Goal: Communication & Community: Ask a question

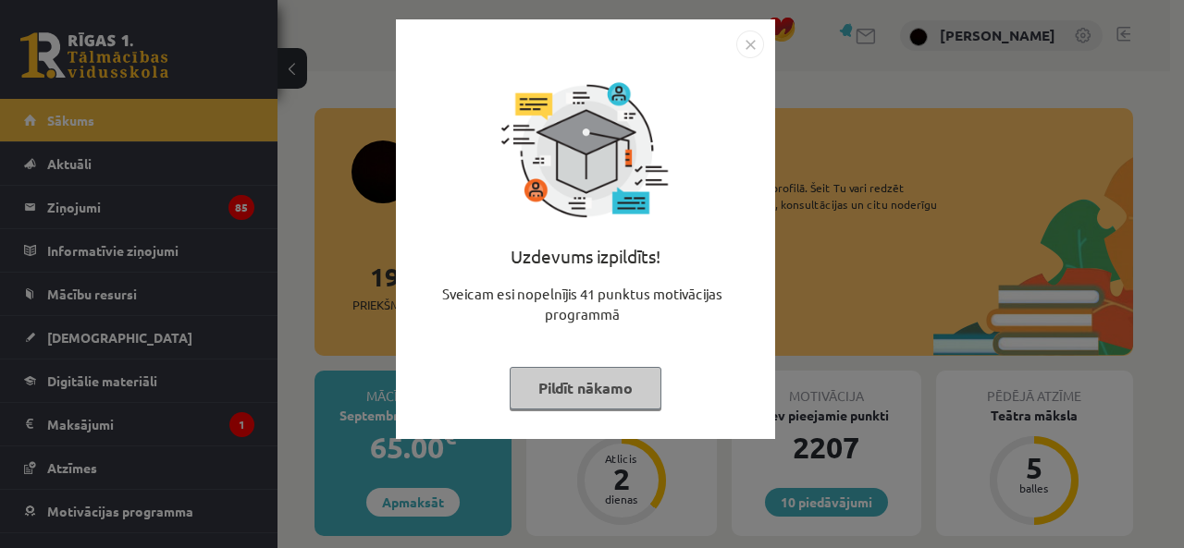
click at [742, 43] on img "Close" at bounding box center [750, 45] width 28 height 28
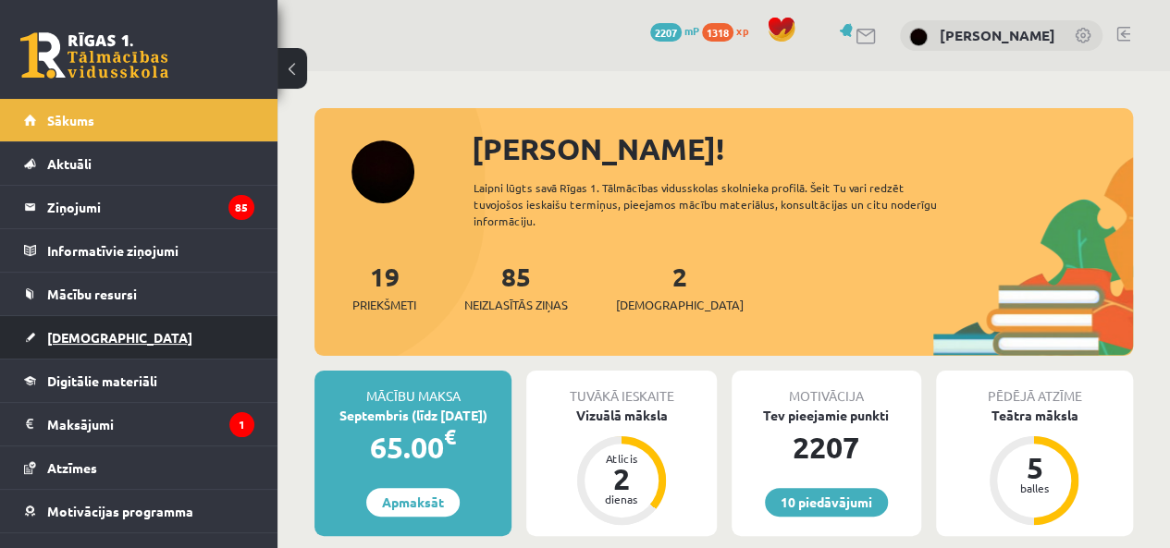
click at [67, 347] on link "[DEMOGRAPHIC_DATA]" at bounding box center [139, 337] width 230 height 43
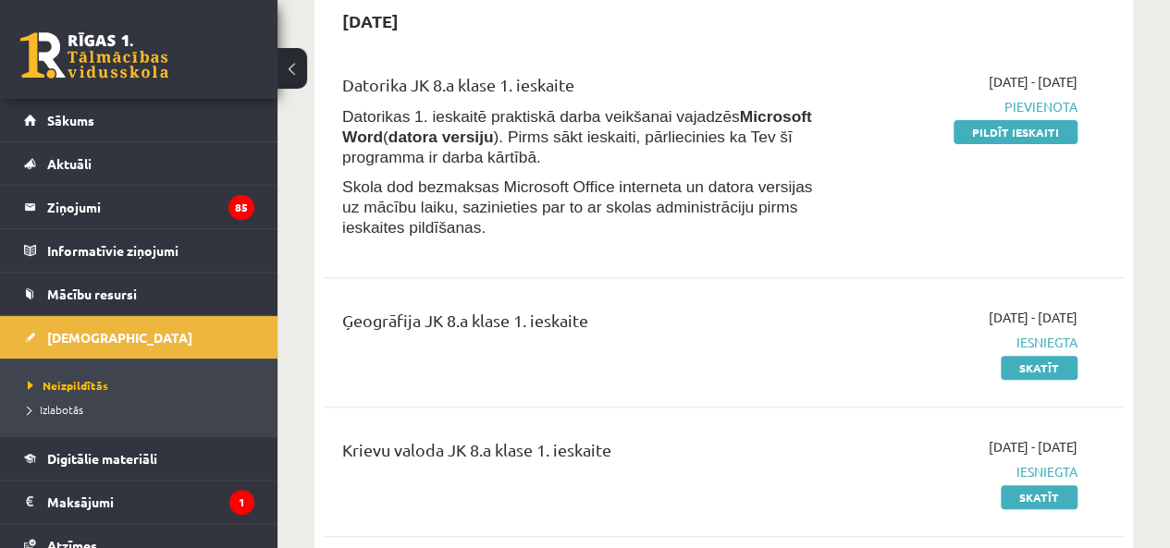
scroll to position [215, 0]
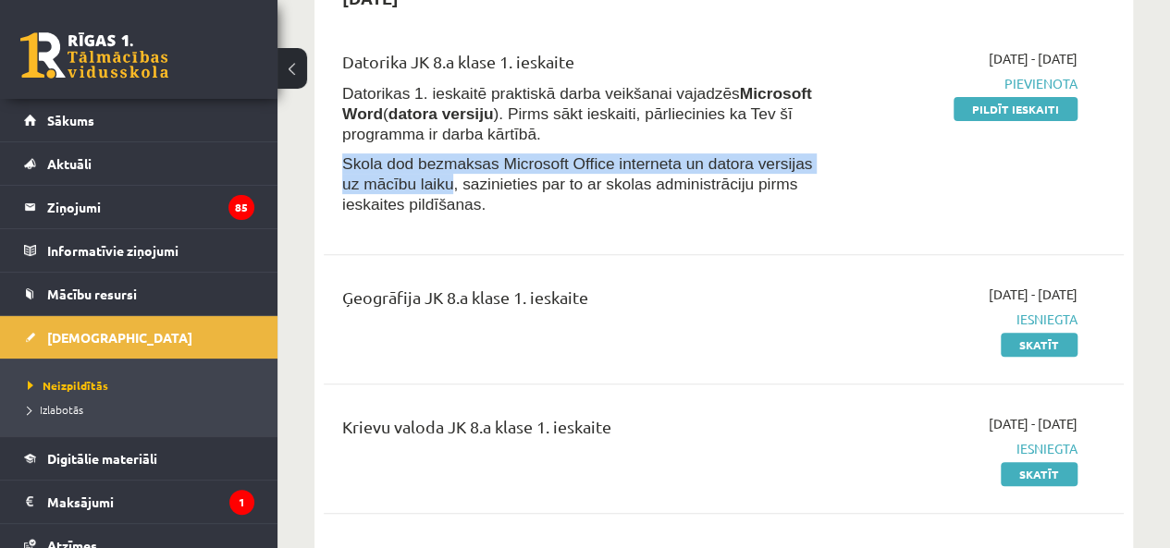
drag, startPoint x: 340, startPoint y: 160, endPoint x: 425, endPoint y: 178, distance: 86.9
click at [425, 178] on div "Datorika JK 8.a klase 1. ieskaite Datorikas 1. ieskaitē praktiskā darba veikšan…" at bounding box center [582, 137] width 509 height 176
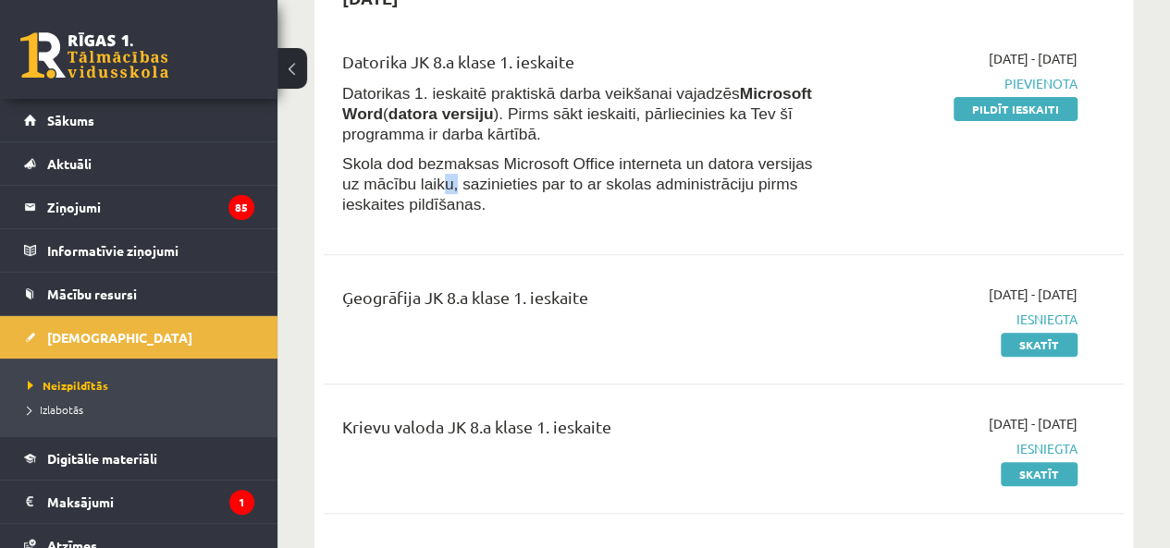
drag, startPoint x: 427, startPoint y: 178, endPoint x: 418, endPoint y: 185, distance: 11.8
click at [418, 185] on span "Skola dod bezmaksas Microsoft Office interneta un datora versijas uz mācību lai…" at bounding box center [577, 183] width 470 height 59
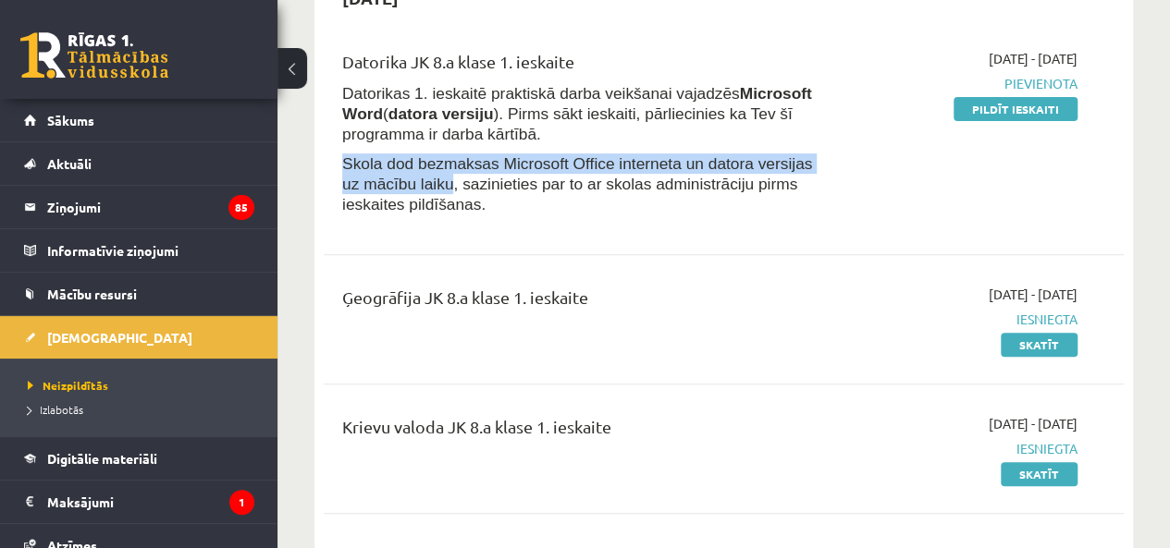
drag, startPoint x: 344, startPoint y: 160, endPoint x: 423, endPoint y: 185, distance: 83.3
click at [423, 185] on span "Skola dod bezmaksas Microsoft Office interneta un datora versijas uz mācību lai…" at bounding box center [577, 183] width 470 height 59
copy span "Skola dod bezmaksas Microsoft Office interneta un datora versijas uz mācību lai…"
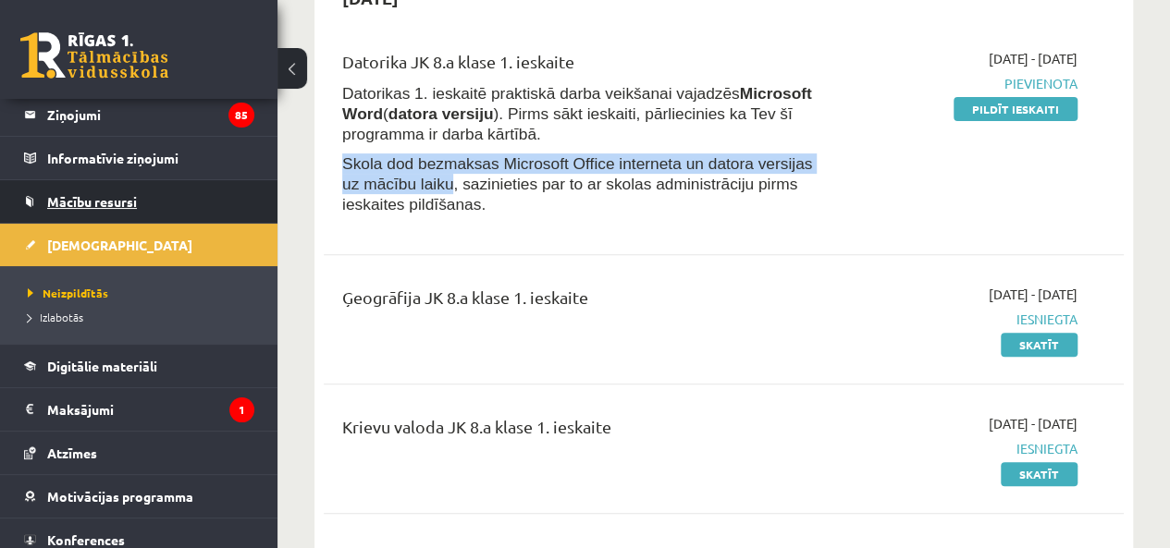
scroll to position [0, 0]
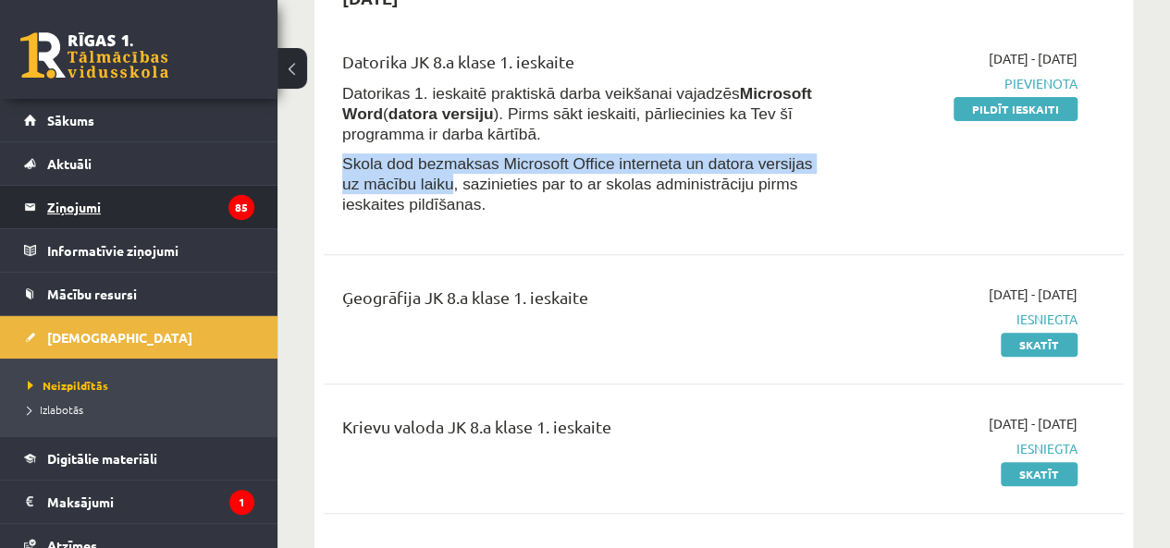
click at [86, 206] on legend "Ziņojumi 85" at bounding box center [150, 207] width 207 height 43
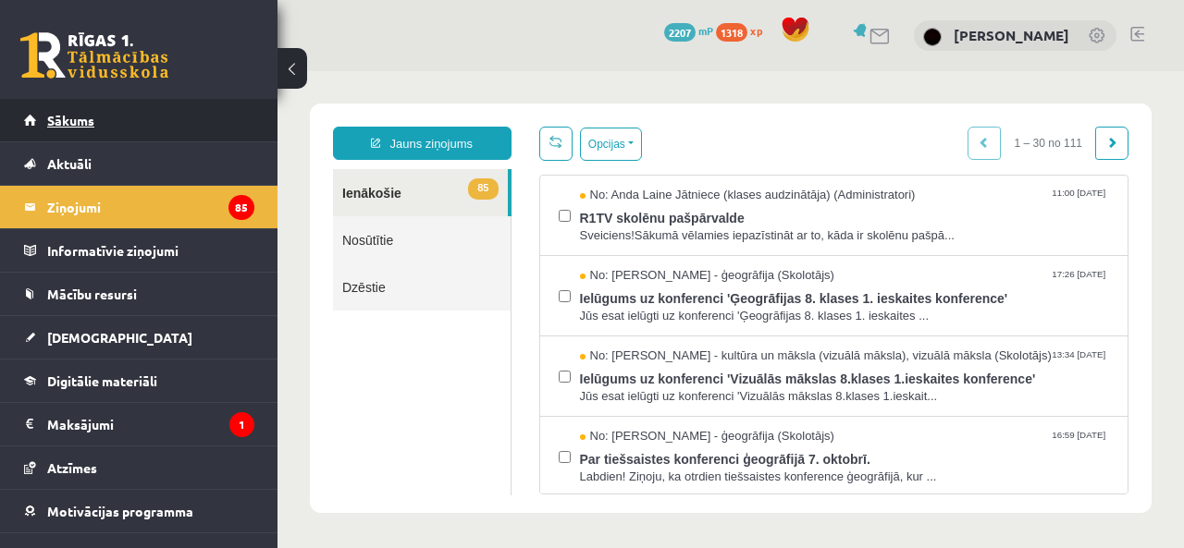
click at [111, 121] on link "Sākums" at bounding box center [139, 120] width 230 height 43
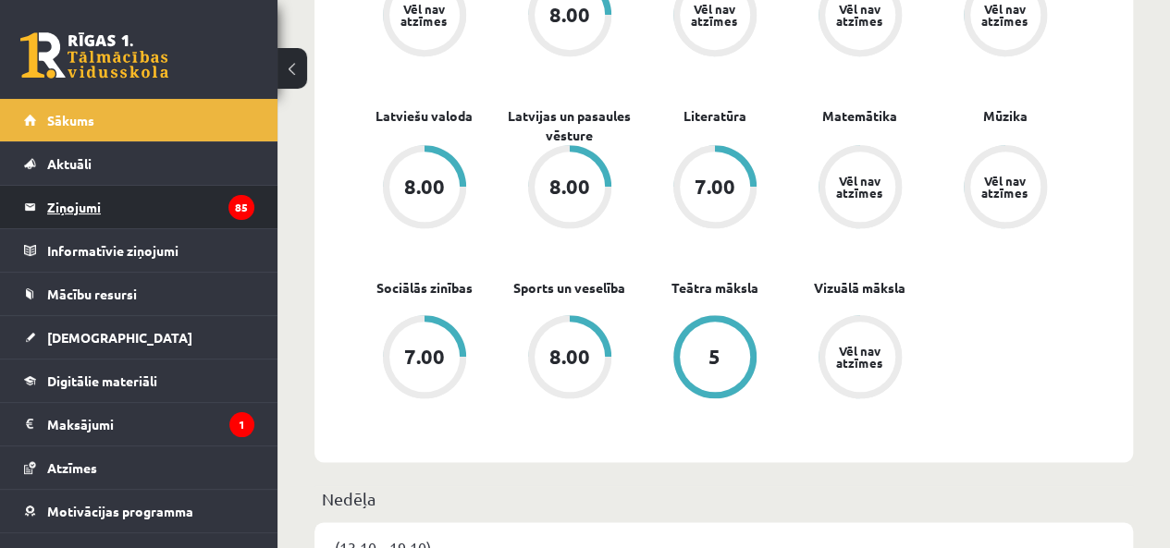
click at [116, 187] on legend "Ziņojumi 85" at bounding box center [150, 207] width 207 height 43
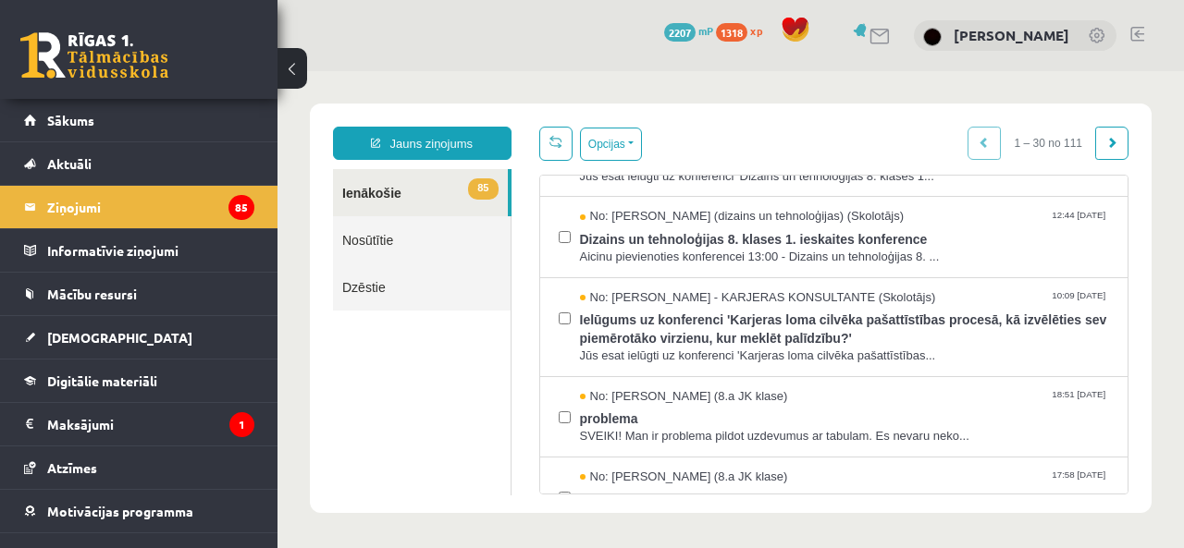
scroll to position [863, 0]
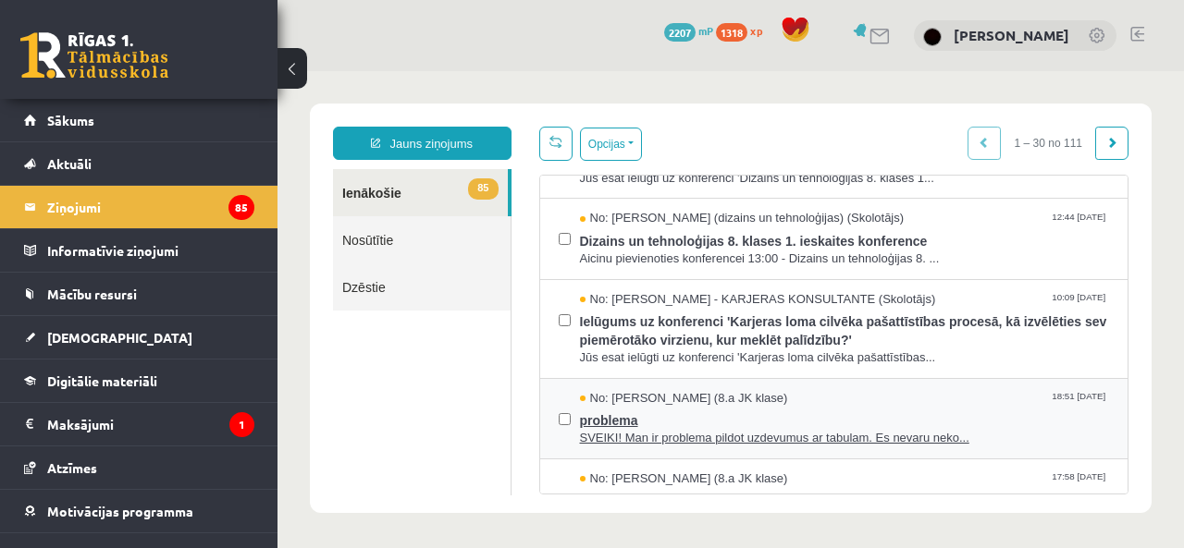
click at [650, 390] on span "No: [PERSON_NAME] (8.a JK klase)" at bounding box center [684, 399] width 208 height 18
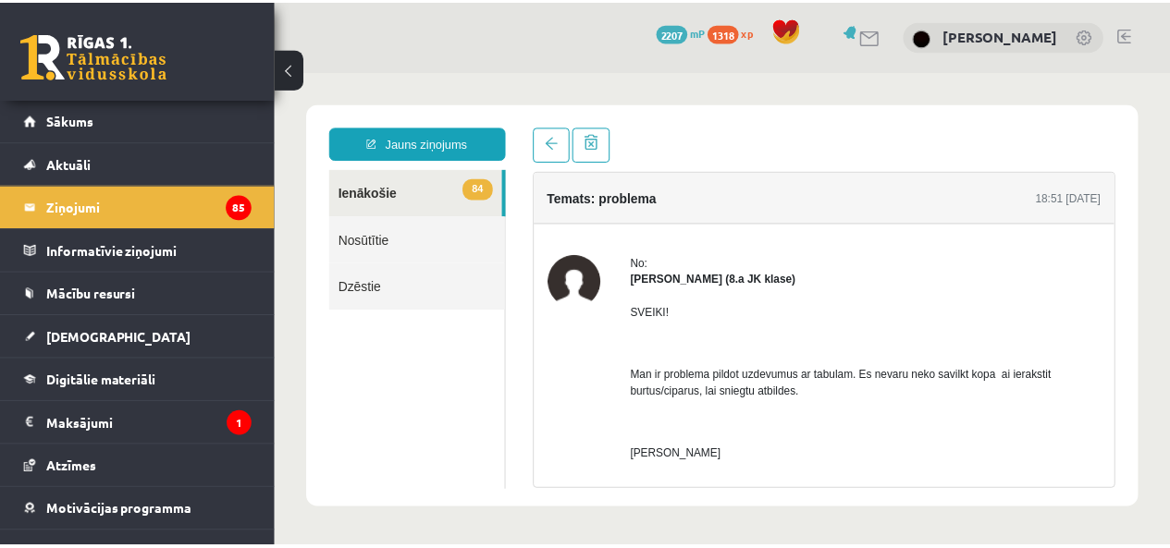
scroll to position [0, 0]
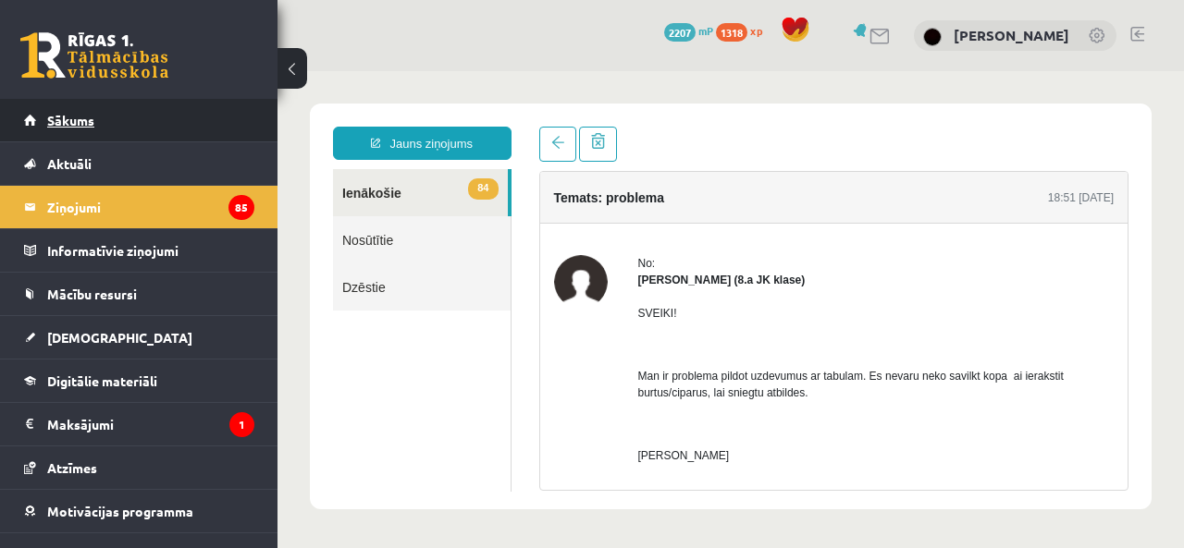
click at [117, 130] on link "Sākums" at bounding box center [139, 120] width 230 height 43
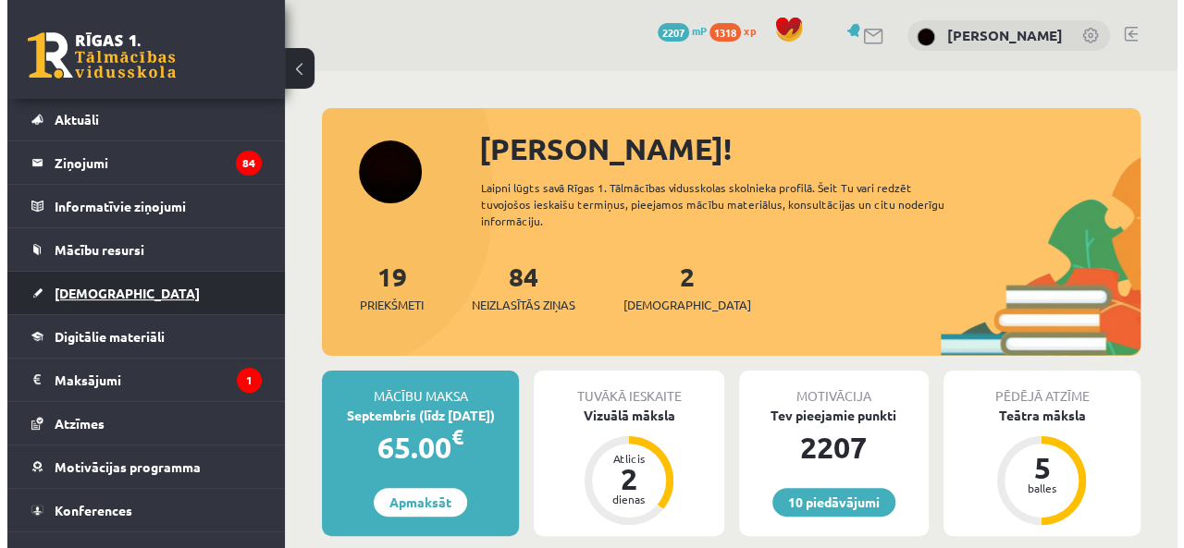
scroll to position [67, 0]
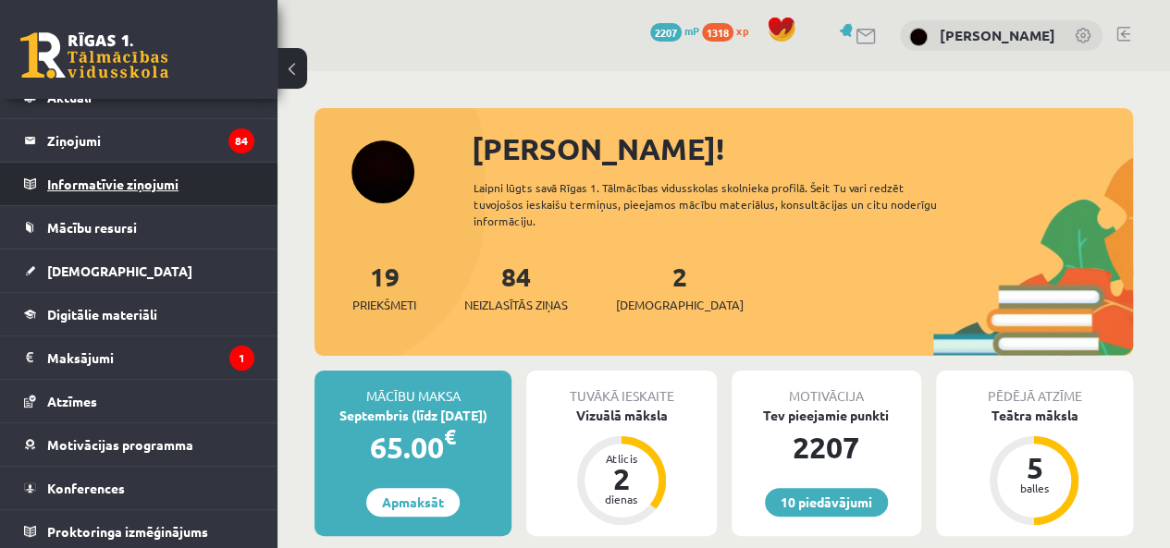
click at [68, 194] on legend "Informatīvie ziņojumi 0" at bounding box center [150, 184] width 207 height 43
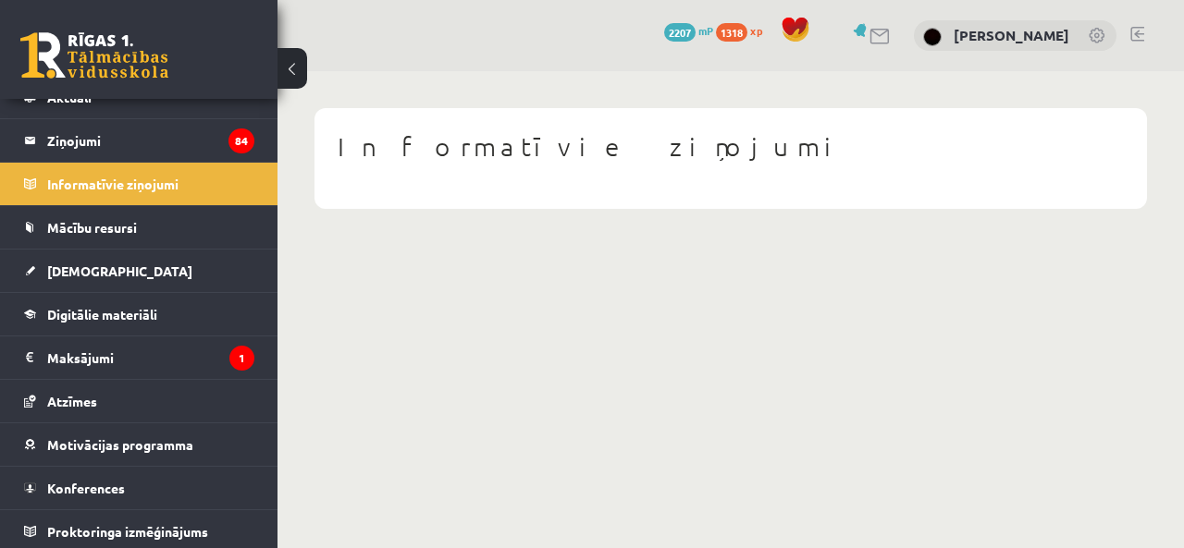
click at [598, 178] on div "Informatīvie ziņojumi" at bounding box center [730, 158] width 832 height 101
click at [61, 227] on span "Mācību resursi" at bounding box center [92, 227] width 90 height 17
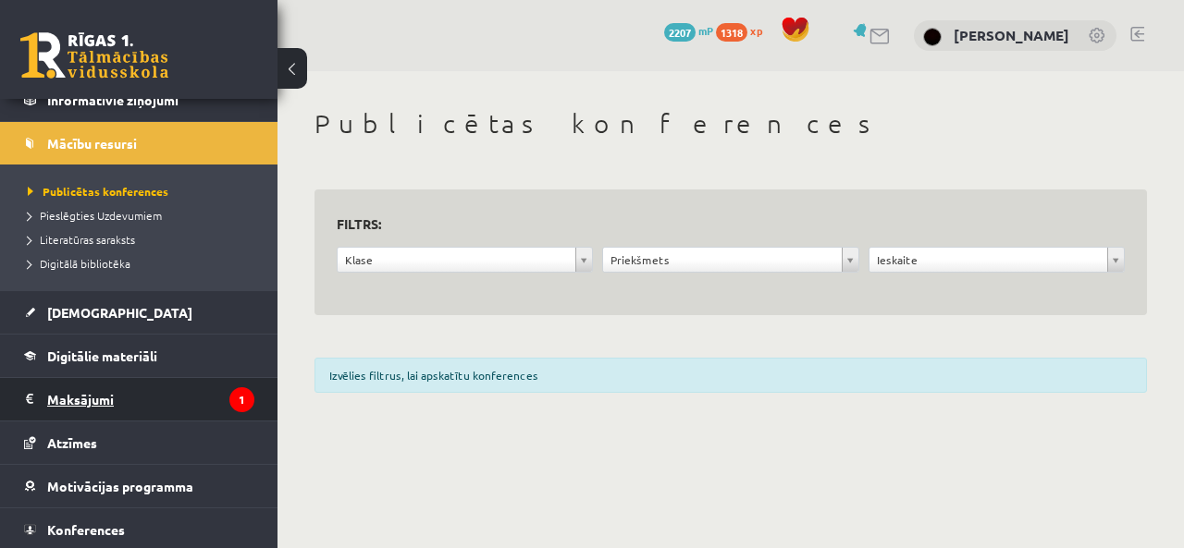
scroll to position [192, 0]
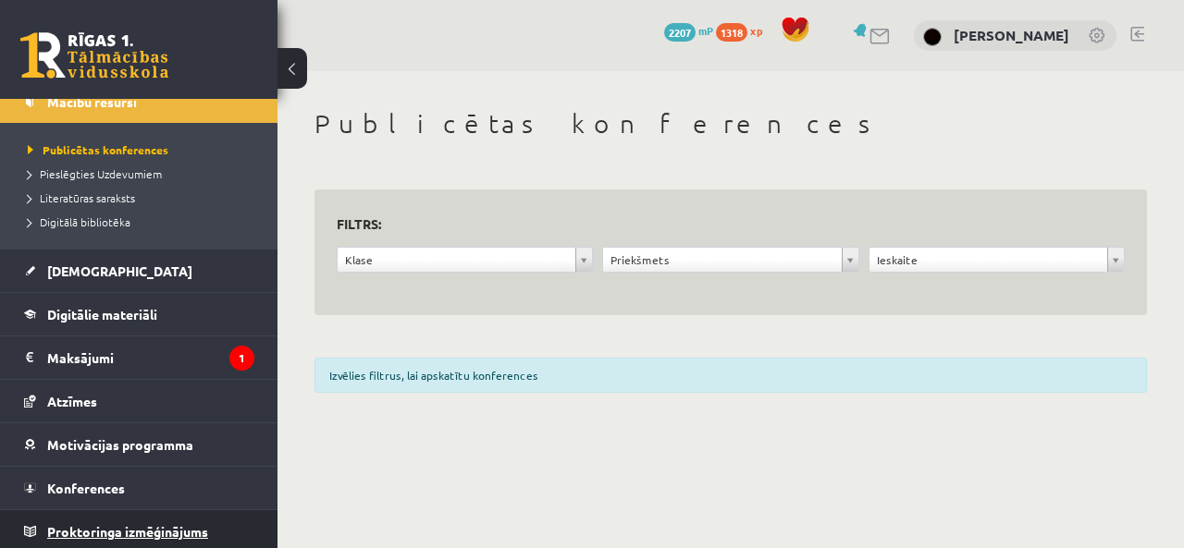
click at [107, 523] on span "Proktoringa izmēģinājums" at bounding box center [127, 531] width 161 height 17
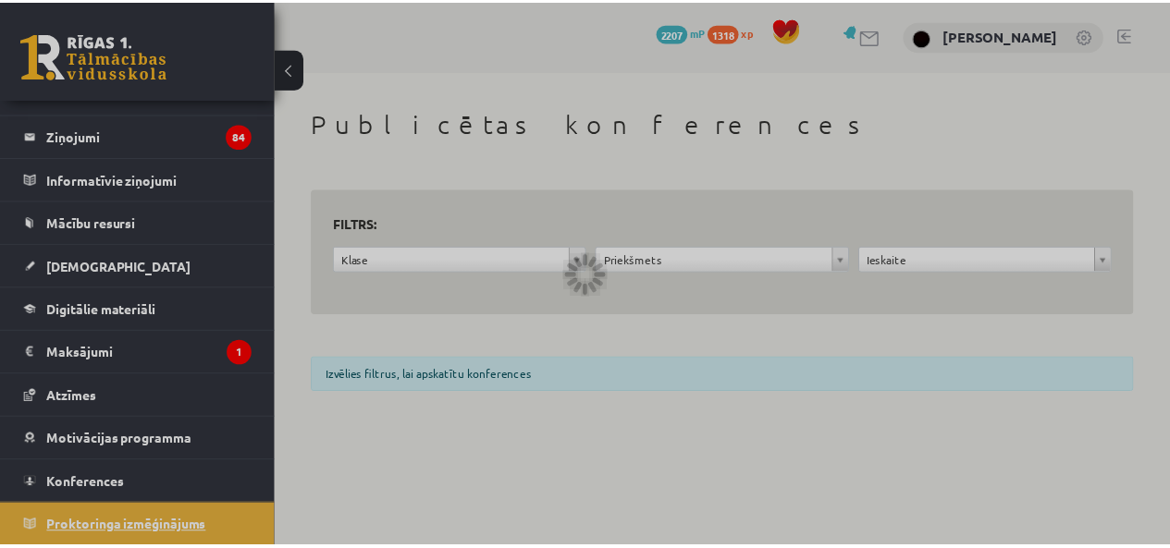
scroll to position [67, 0]
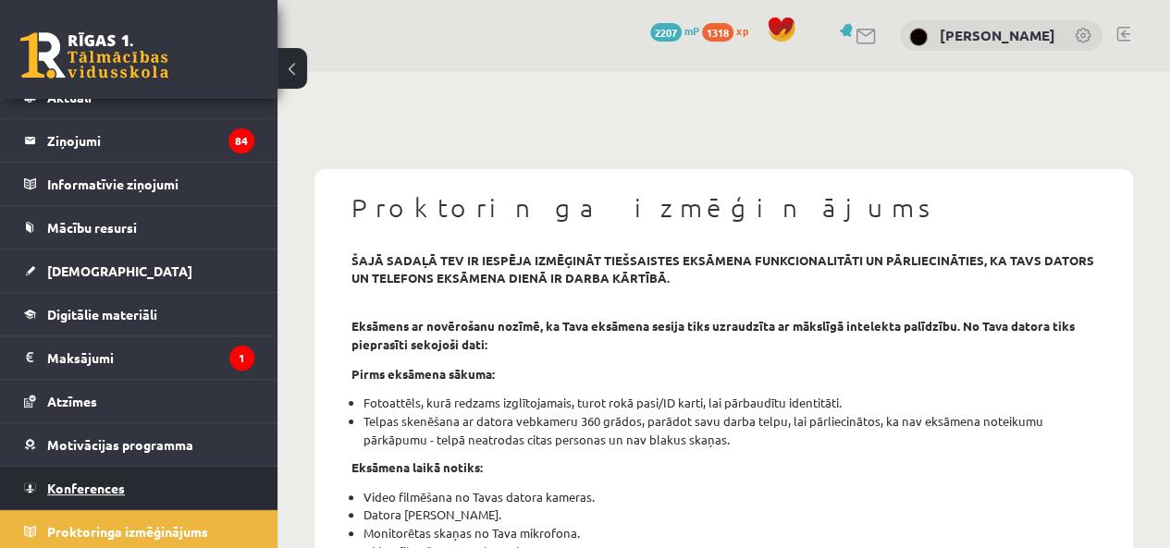
click at [90, 469] on link "Konferences" at bounding box center [139, 488] width 230 height 43
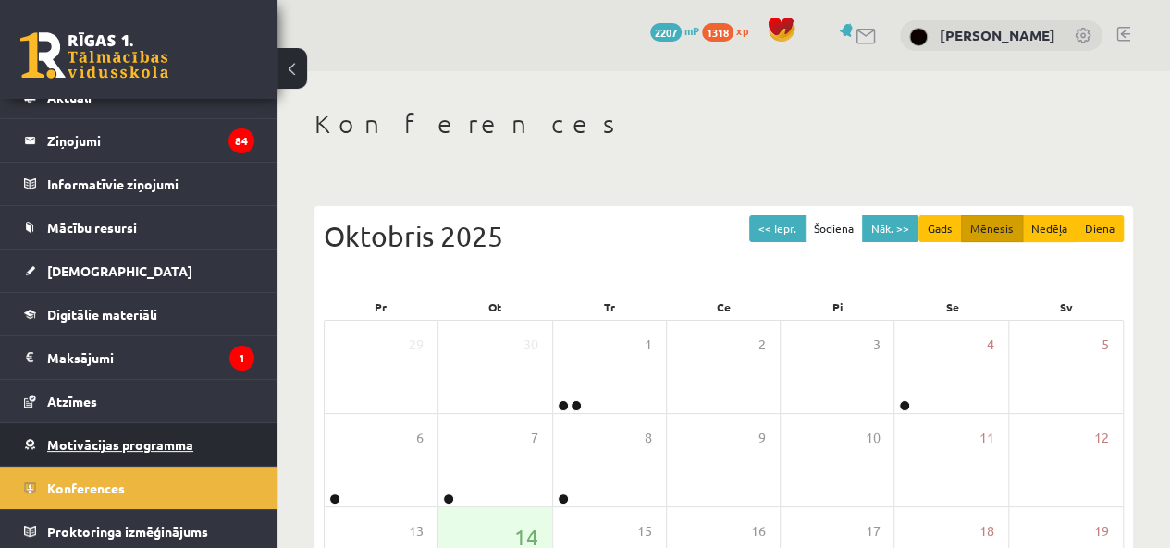
click at [90, 433] on link "Motivācijas programma" at bounding box center [139, 444] width 230 height 43
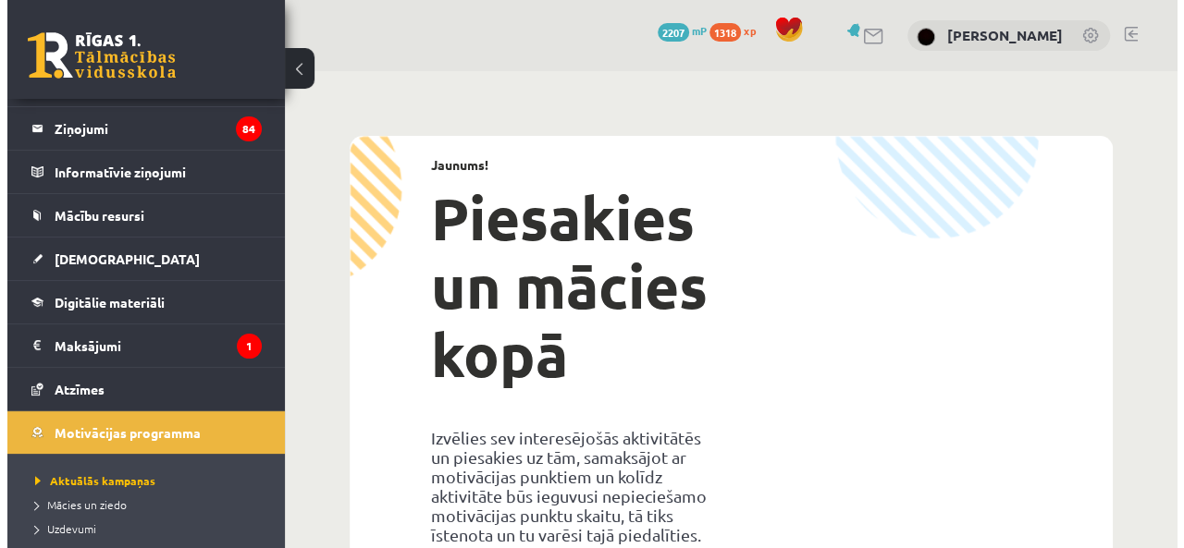
scroll to position [49, 0]
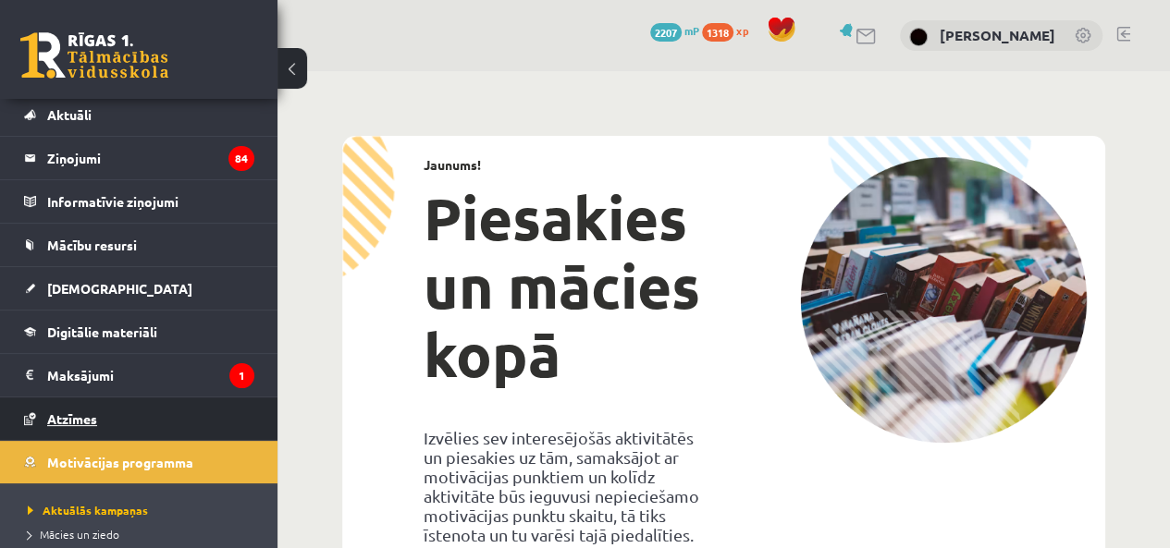
click at [105, 399] on link "Atzīmes" at bounding box center [139, 419] width 230 height 43
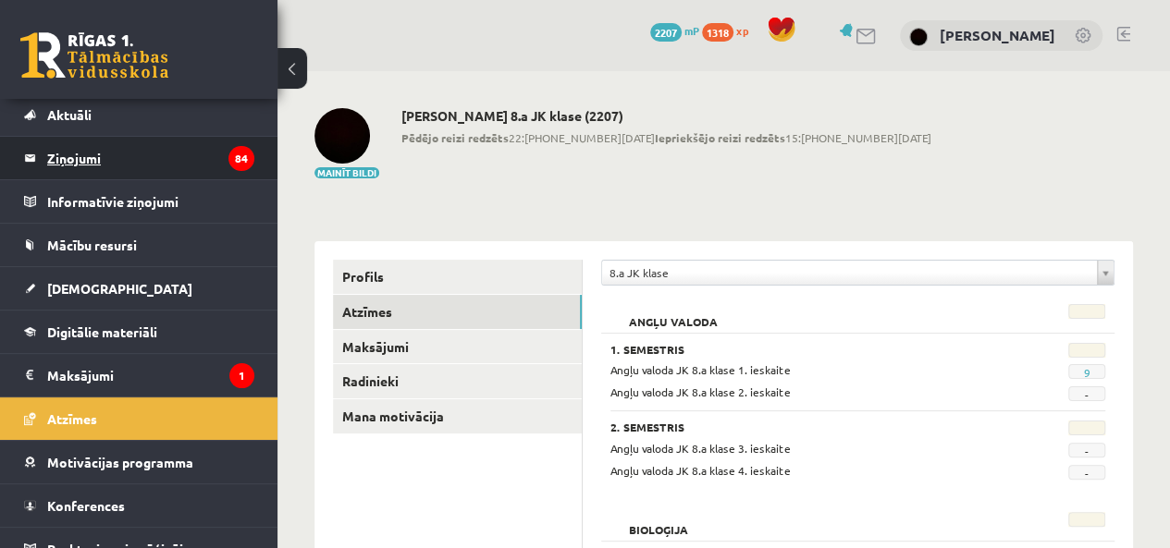
click at [135, 160] on legend "Ziņojumi 84" at bounding box center [150, 158] width 207 height 43
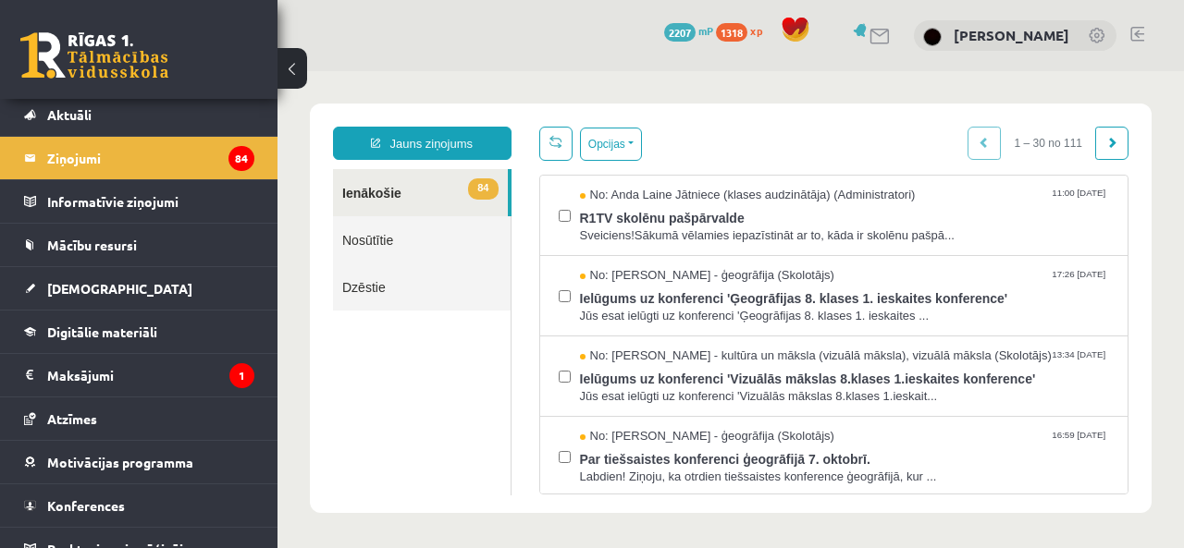
click at [382, 240] on link "Nosūtītie" at bounding box center [422, 239] width 178 height 47
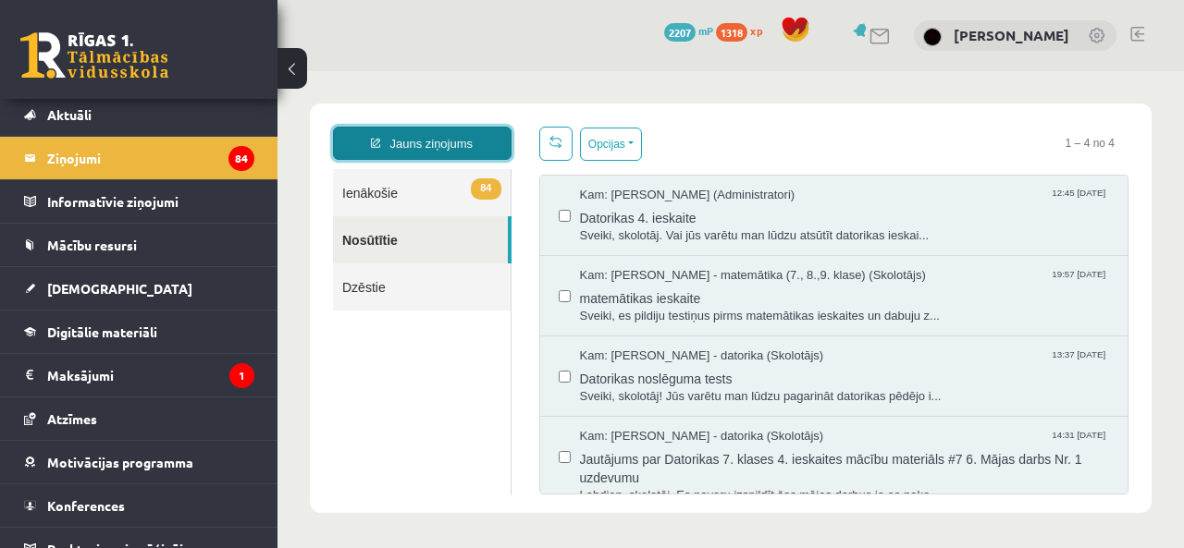
click at [481, 142] on link "Jauns ziņojums" at bounding box center [422, 143] width 178 height 33
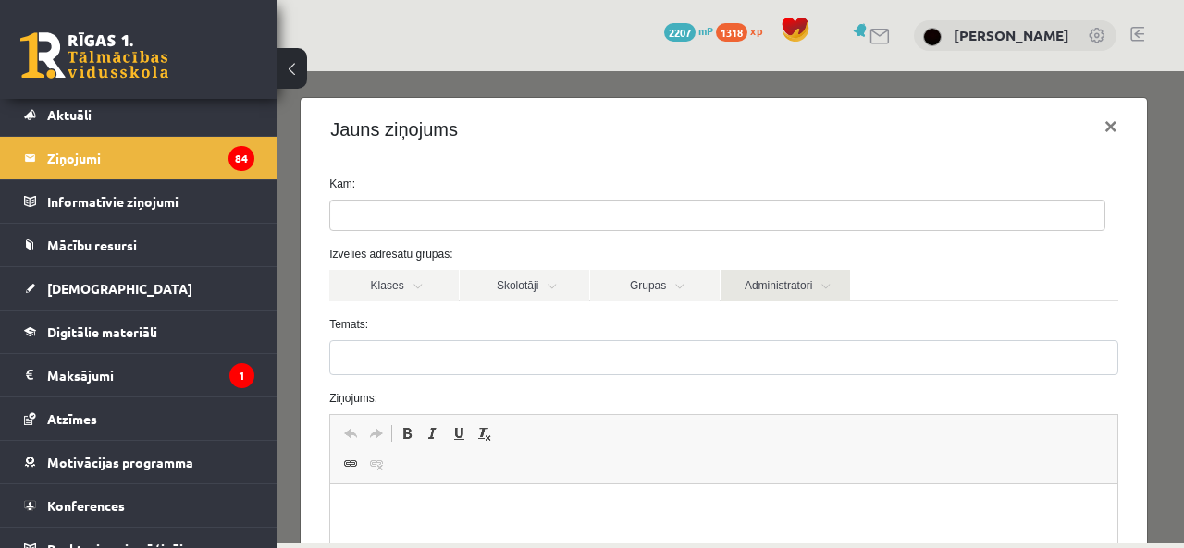
click at [750, 289] on link "Administratori" at bounding box center [784, 285] width 129 height 31
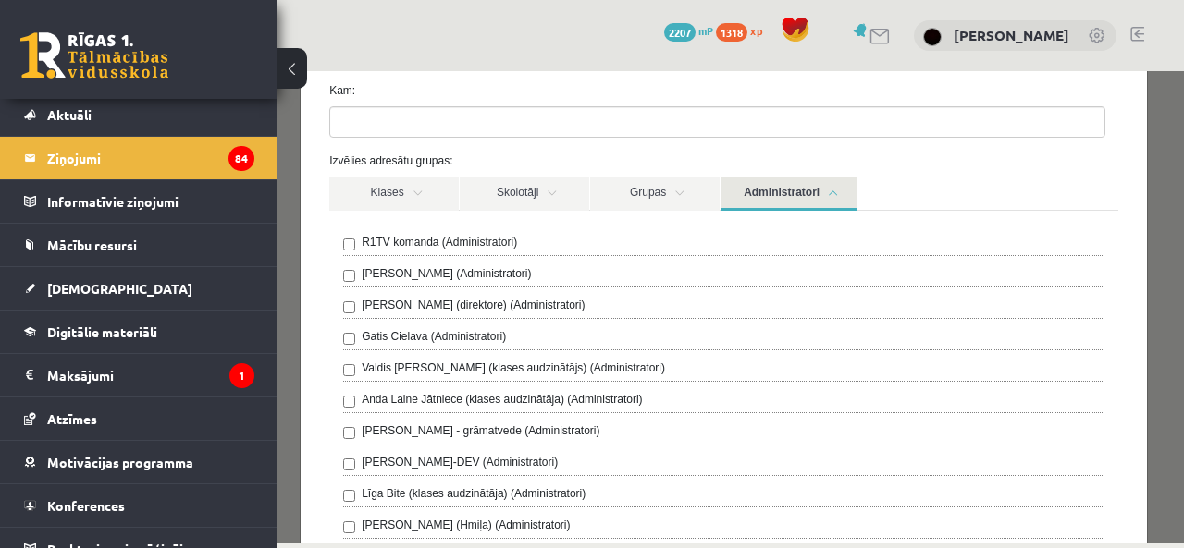
scroll to position [86, 0]
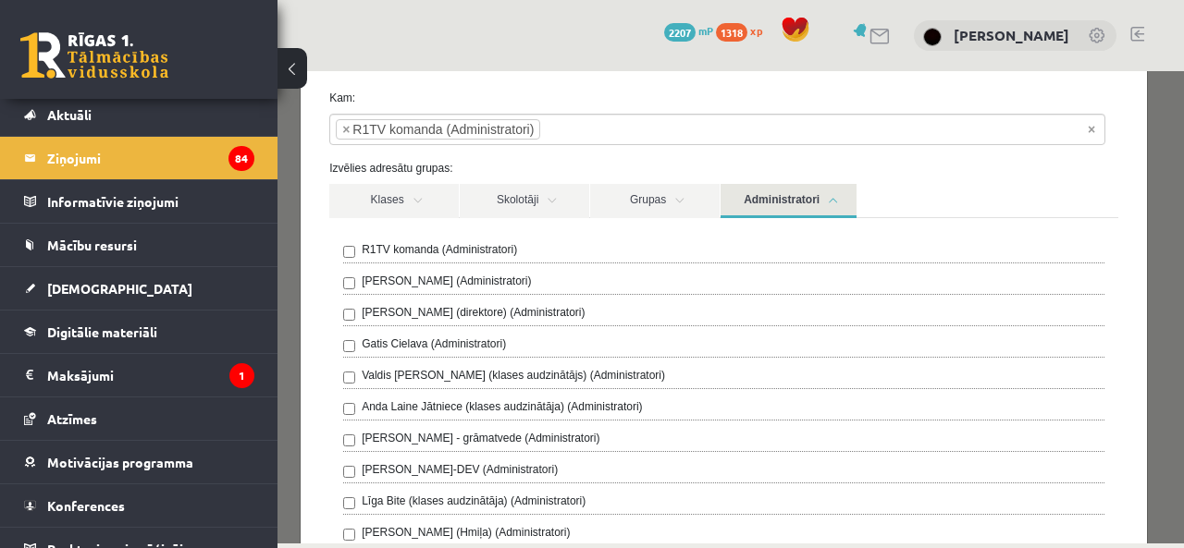
click at [1001, 172] on label "Izvēlies adresātu grupas:" at bounding box center [723, 168] width 816 height 17
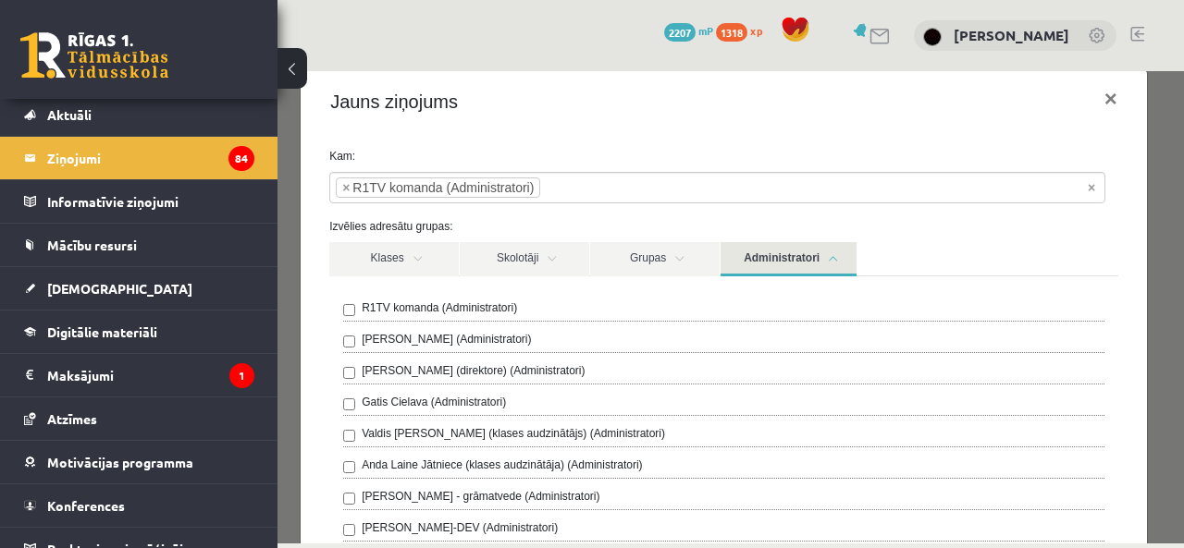
scroll to position [0, 0]
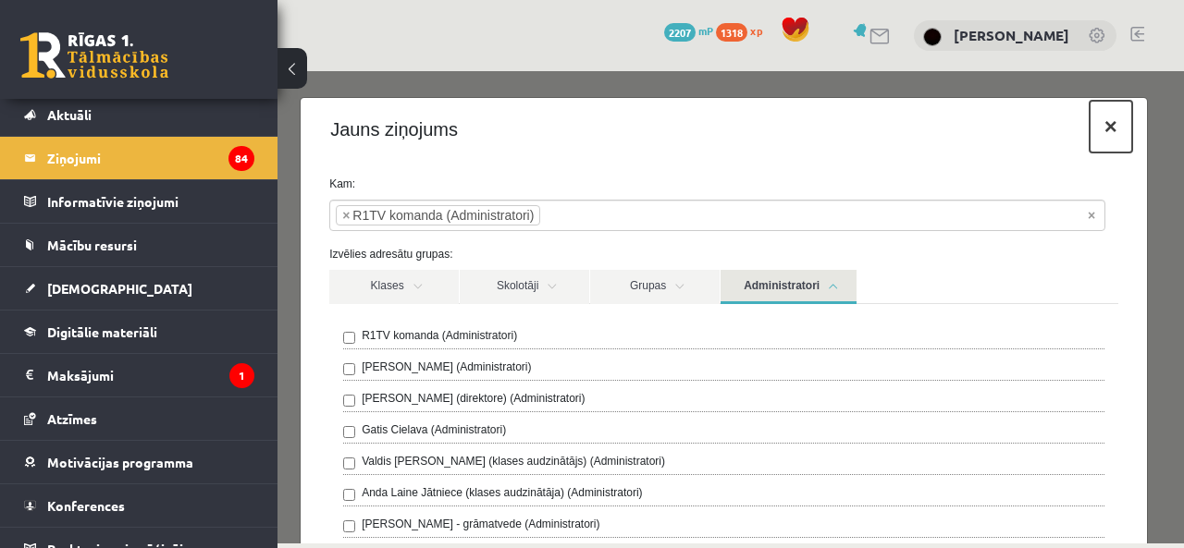
click at [1089, 134] on button "×" at bounding box center [1110, 127] width 43 height 52
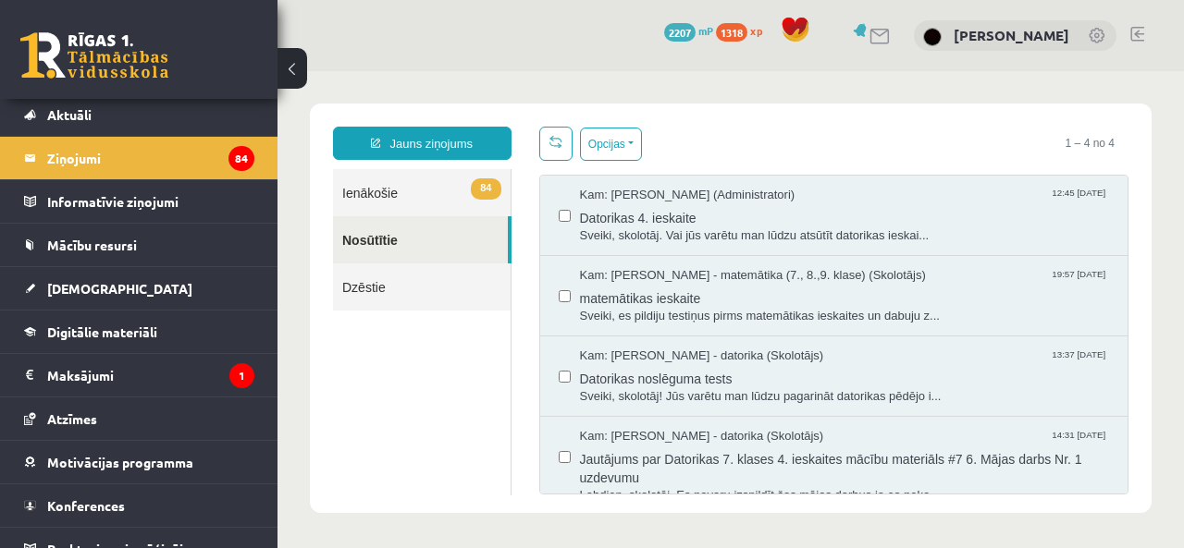
click at [434, 125] on div "Jauns ziņojums 84 Ienākošie Nosūtītie Dzēstie ** ********* ********* ******* Op…" at bounding box center [730, 309] width 841 height 410
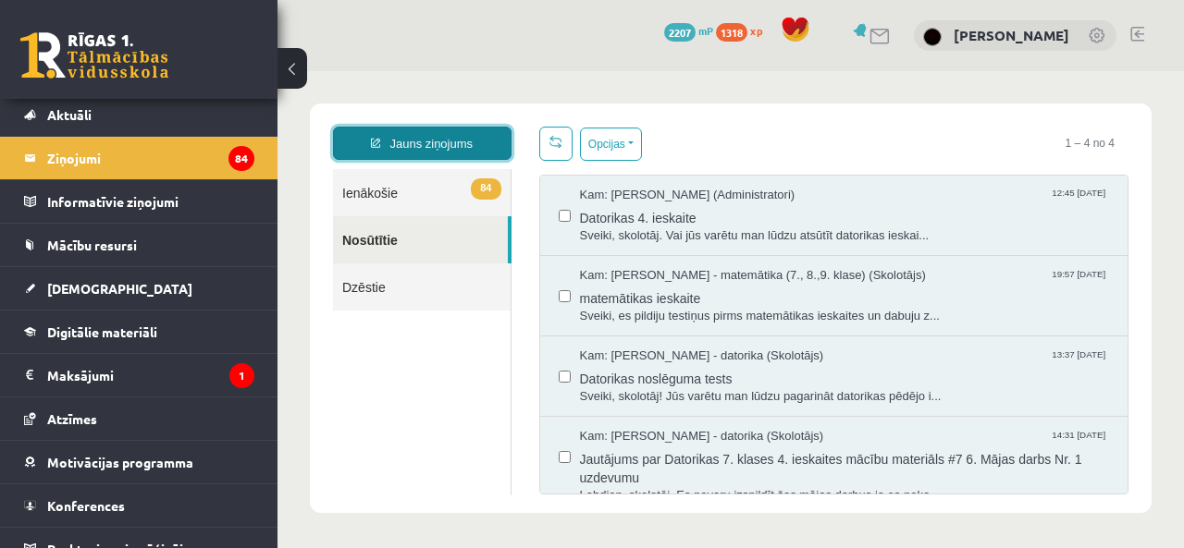
click at [405, 135] on link "Jauns ziņojums" at bounding box center [422, 143] width 178 height 33
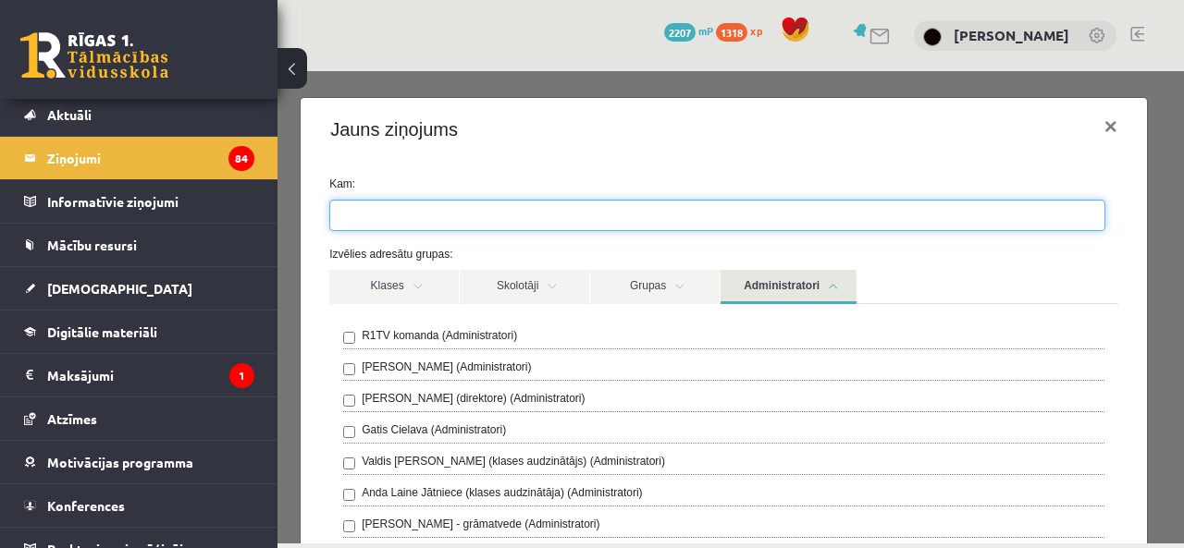
click at [916, 215] on ul at bounding box center [717, 216] width 774 height 30
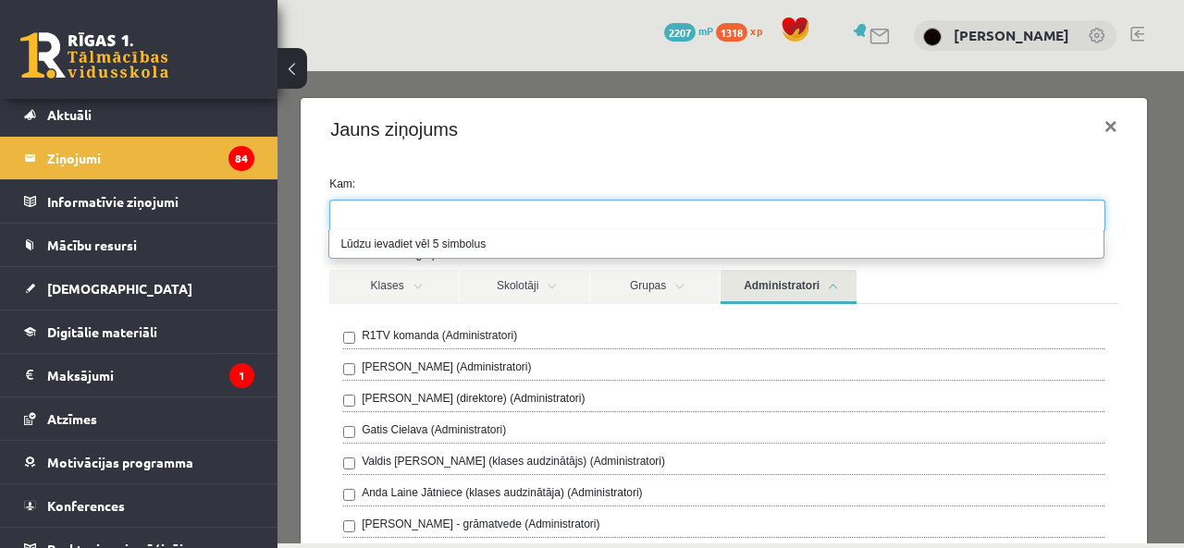
click at [915, 211] on ul at bounding box center [717, 216] width 774 height 30
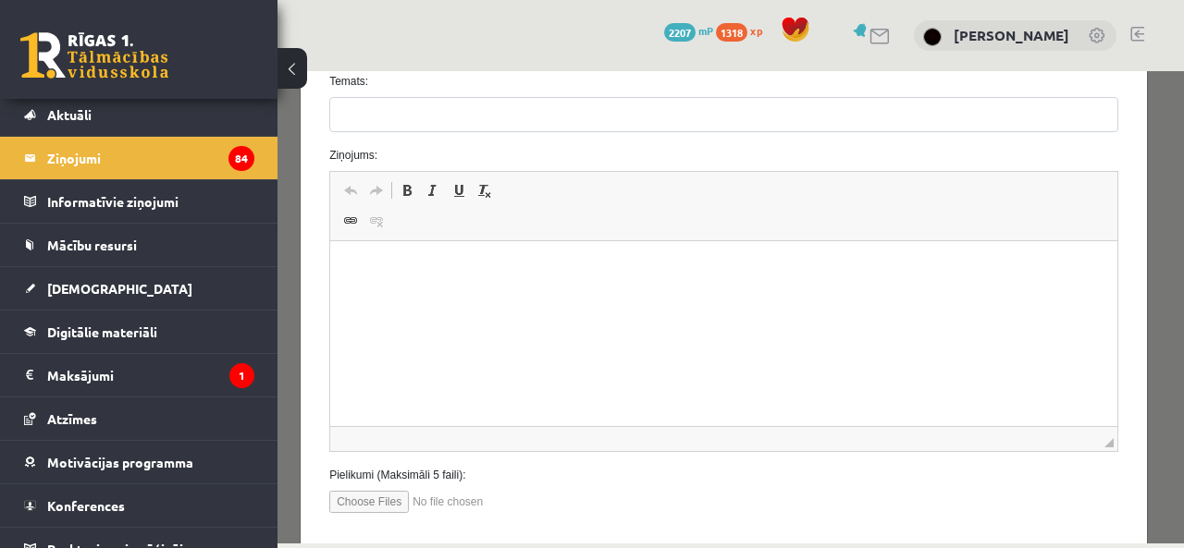
scroll to position [863, 0]
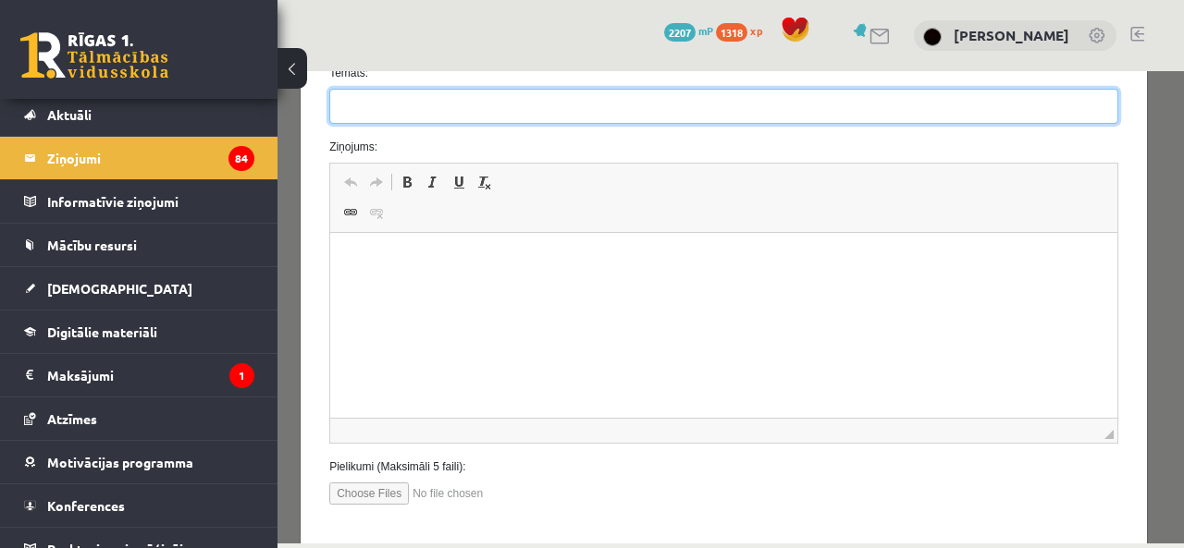
click at [460, 110] on input "Temats:" at bounding box center [723, 106] width 789 height 35
paste input "**********"
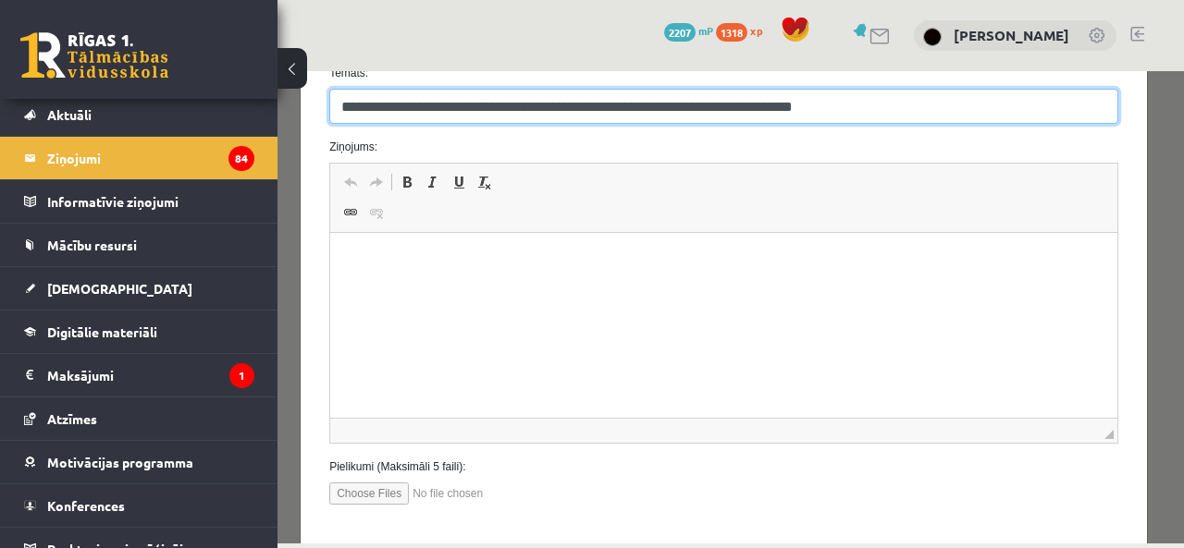
click at [481, 99] on input "**********" at bounding box center [723, 106] width 789 height 35
click at [794, 99] on input "**********" at bounding box center [723, 106] width 789 height 35
type input "**********"
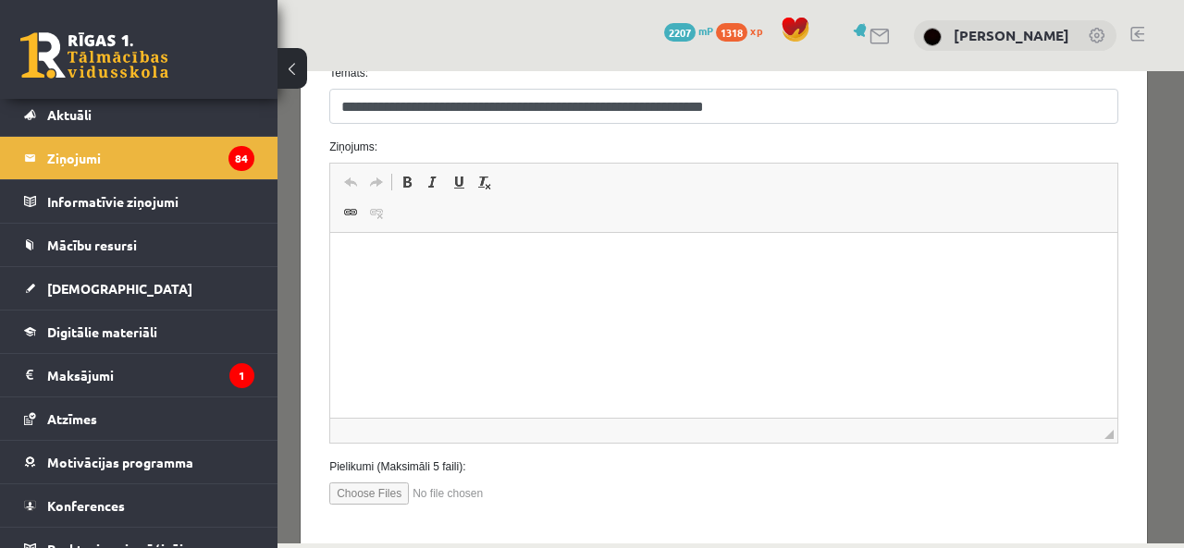
click at [651, 255] on p "Rich Text Editor, wiswyg-editor-47433954074040-1760470206-202" at bounding box center [724, 260] width 750 height 19
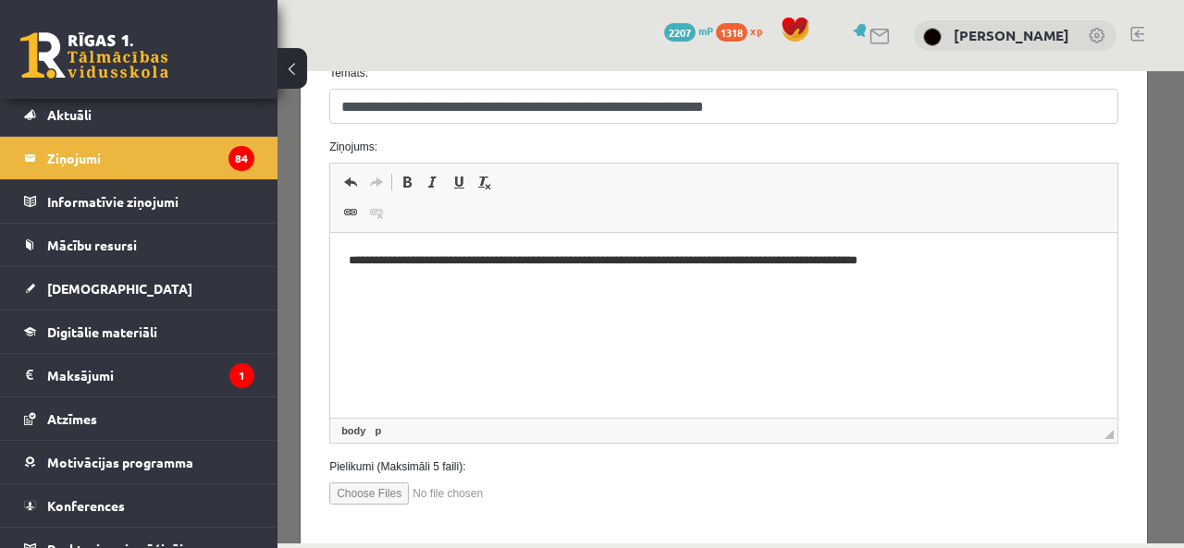
click at [551, 258] on p "**********" at bounding box center [717, 260] width 737 height 19
click at [534, 259] on p "**********" at bounding box center [717, 260] width 737 height 19
click at [848, 257] on p "**********" at bounding box center [717, 260] width 737 height 19
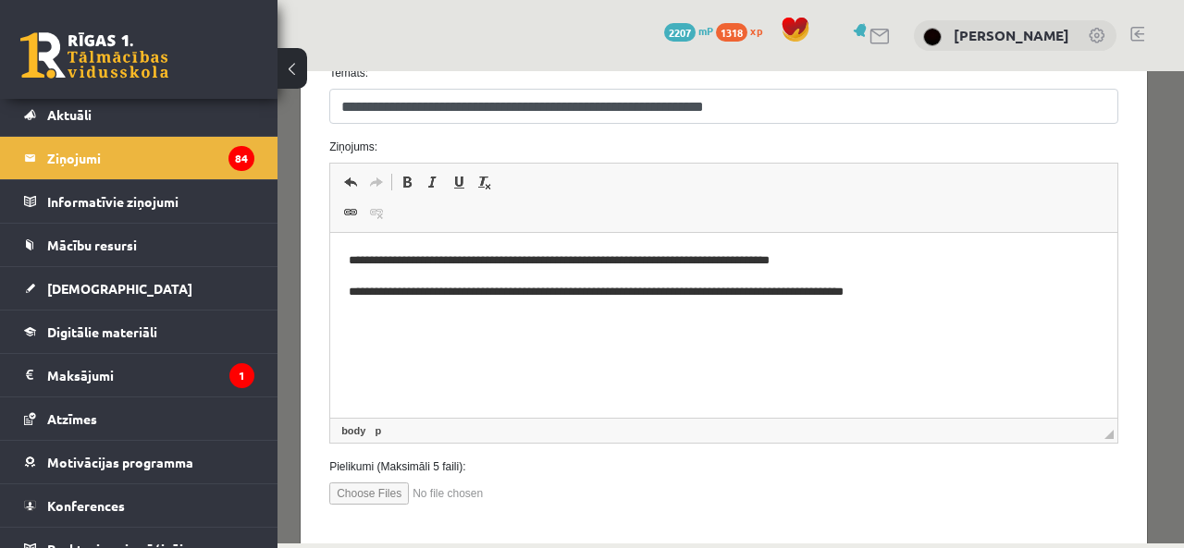
click at [481, 289] on p "**********" at bounding box center [717, 292] width 737 height 19
click at [967, 284] on p "**********" at bounding box center [717, 292] width 737 height 19
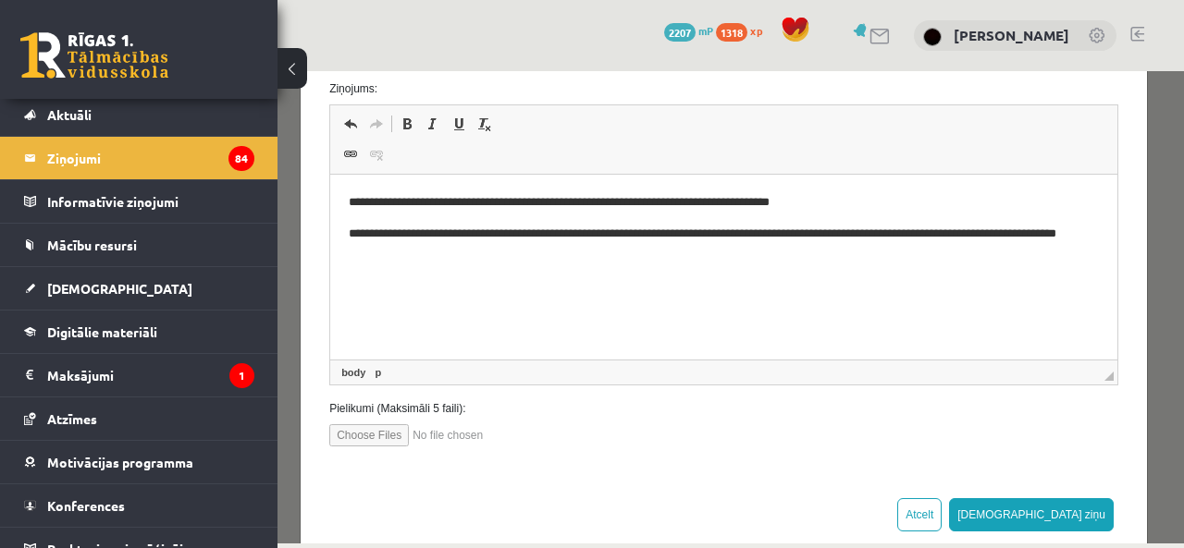
scroll to position [949, 0]
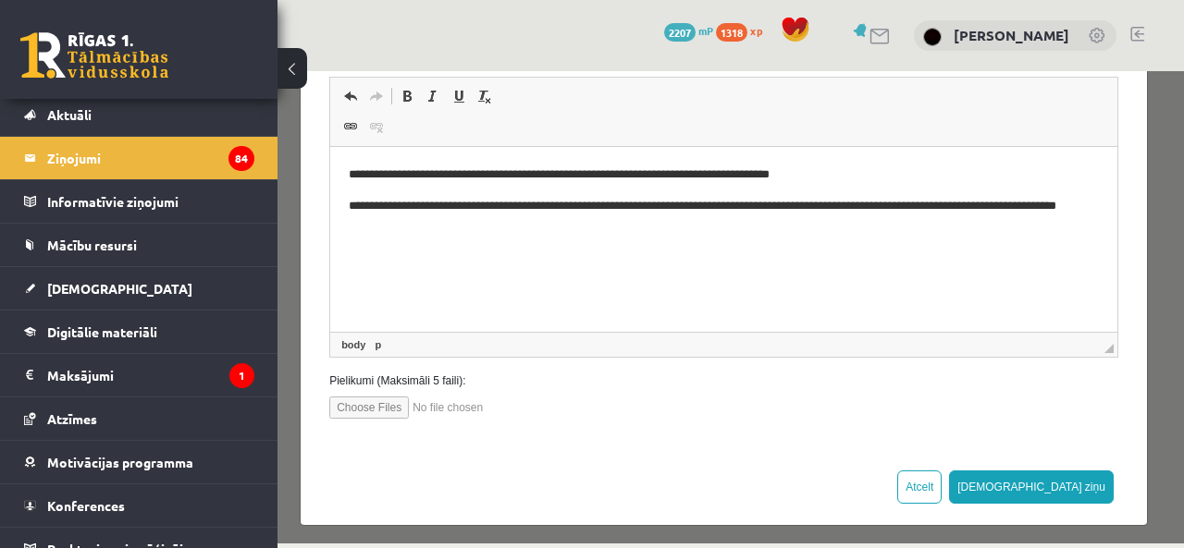
click at [567, 448] on div "Atcelt Sūtīt ziņu" at bounding box center [724, 486] width 846 height 76
click at [1059, 471] on button "[DEMOGRAPHIC_DATA] ziņu" at bounding box center [1031, 487] width 165 height 33
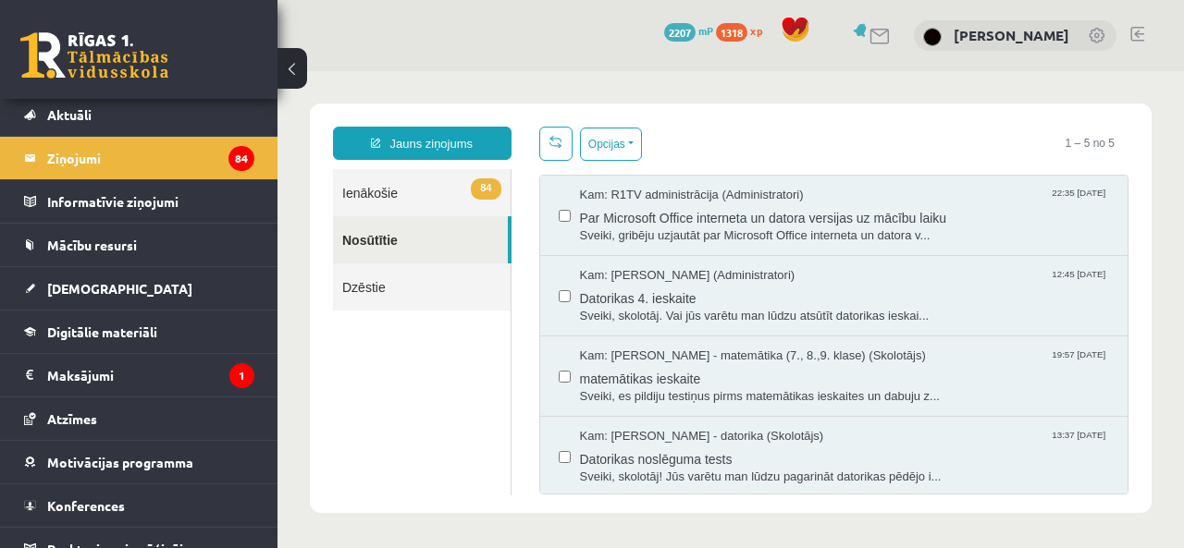
scroll to position [0, 0]
click at [420, 193] on link "84 Ienākošie" at bounding box center [422, 192] width 178 height 47
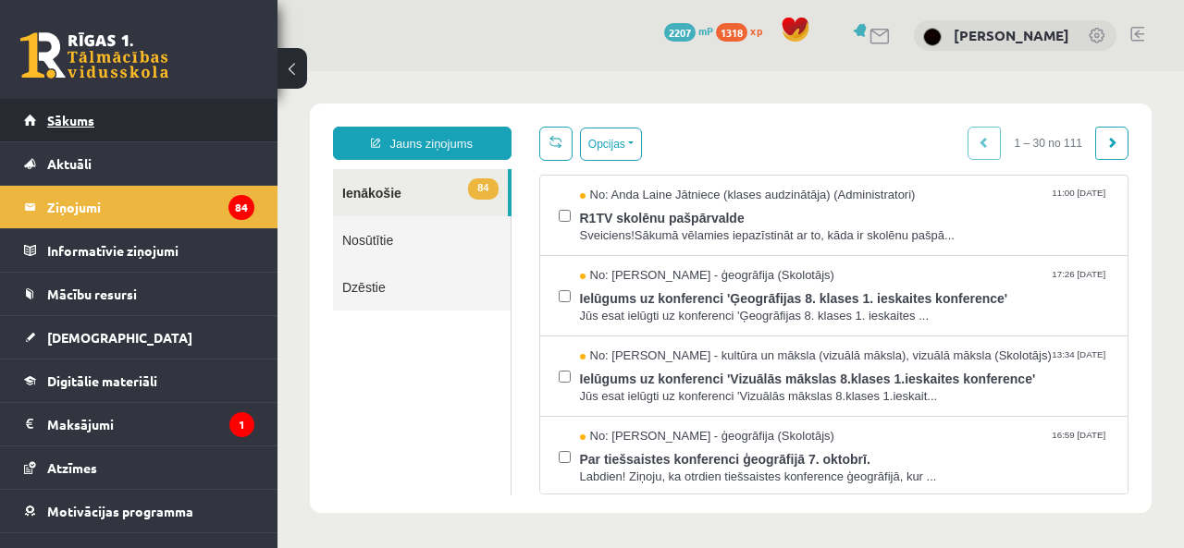
click at [128, 132] on link "Sākums" at bounding box center [139, 120] width 230 height 43
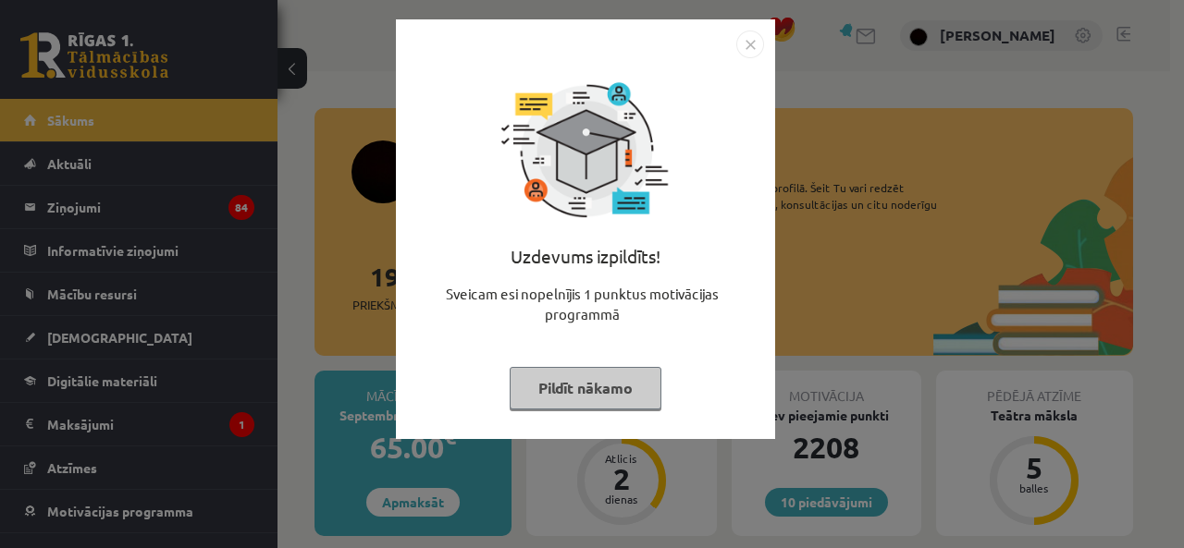
click at [742, 34] on img "Close" at bounding box center [750, 45] width 28 height 28
